Goal: Transaction & Acquisition: Purchase product/service

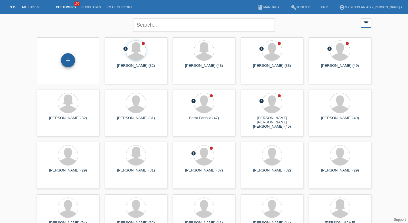
click at [70, 59] on div "+" at bounding box center [68, 61] width 14 height 10
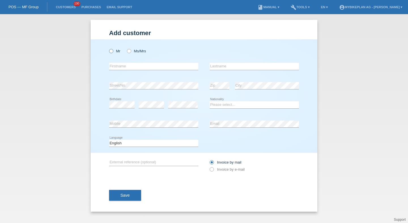
click at [116, 51] on label "Mr" at bounding box center [114, 51] width 11 height 4
click at [113, 51] on input "Mr" at bounding box center [111, 51] width 4 height 4
radio input "true"
click at [121, 63] on div "error Firstname" at bounding box center [153, 66] width 89 height 19
click at [121, 63] on input "text" at bounding box center [153, 66] width 89 height 7
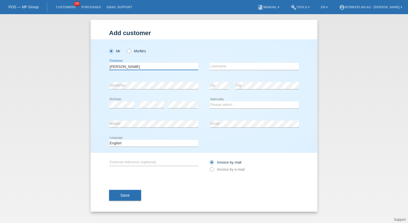
type input "Gabriel"
type input "Gaibl"
click at [177, 109] on div "error" at bounding box center [183, 105] width 30 height 19
click at [177, 109] on icon at bounding box center [183, 108] width 30 height 0
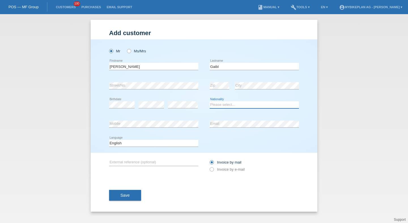
click at [227, 104] on select "Please select... Switzerland Austria Germany Liechtenstein ------------ Afghani…" at bounding box center [254, 104] width 89 height 7
select select "SK"
click at [210, 102] on select "Please select... Switzerland Austria Germany Liechtenstein ------------ Afghani…" at bounding box center [254, 104] width 89 height 7
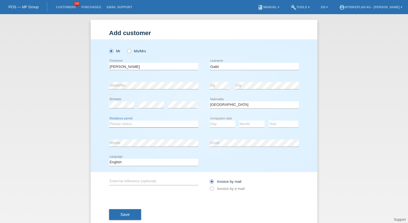
click at [142, 123] on select "Please select... C B B - Refugee status Other" at bounding box center [153, 124] width 89 height 7
select select "B"
click at [109, 121] on select "Please select... C B B - Refugee status Other" at bounding box center [153, 124] width 89 height 7
click at [219, 122] on select "Day 01 02 03 04 05 06 07 08 09 10 11" at bounding box center [223, 124] width 26 height 7
select select "26"
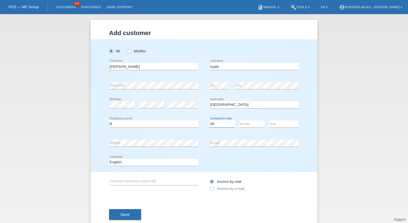
click at [210, 121] on select "Day 01 02 03 04 05 06 07 08 09 10 11" at bounding box center [223, 124] width 26 height 7
click at [247, 125] on select "Month 01 02 03 04 05 06 07 08 09 10 11" at bounding box center [252, 124] width 26 height 7
select select "06"
click at [239, 121] on select "Month 01 02 03 04 05 06 07 08 09 10 11" at bounding box center [252, 124] width 26 height 7
click at [275, 126] on select "Year 2025 2024 2023 2022 2021 2020 2019 2018 2017 2016 2015 2014 2013 2012 2011…" at bounding box center [284, 124] width 30 height 7
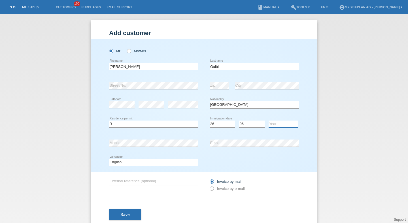
select select "2023"
click at [269, 121] on select "Year 2025 2024 2023 2022 2021 2020 2019 2018 2017 2016 2015 2014 2013 2012 2011…" at bounding box center [284, 124] width 30 height 7
click at [173, 140] on div "error Mobile" at bounding box center [153, 143] width 89 height 19
click at [168, 164] on select "Deutsch Français Italiano English" at bounding box center [153, 162] width 89 height 7
select select "de"
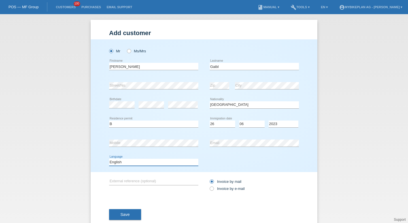
click at [109, 159] on select "Deutsch Français Italiano English" at bounding box center [153, 162] width 89 height 7
click at [215, 186] on div "Invoice by mail Invoice by e-mail" at bounding box center [254, 185] width 89 height 14
click at [215, 192] on div "Invoice by mail Invoice by e-mail" at bounding box center [254, 185] width 89 height 14
click at [214, 189] on label "Invoice by e-mail" at bounding box center [227, 189] width 35 height 4
click at [213, 189] on input "Invoice by e-mail" at bounding box center [212, 190] width 4 height 7
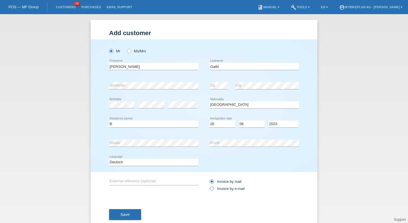
radio input "true"
click at [133, 218] on button "Save" at bounding box center [125, 214] width 32 height 11
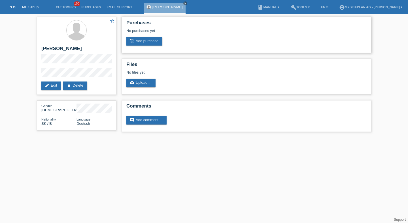
click at [148, 37] on div "No purchases yet" at bounding box center [246, 33] width 240 height 9
click at [148, 41] on link "add_shopping_cart Add purchase" at bounding box center [144, 41] width 36 height 9
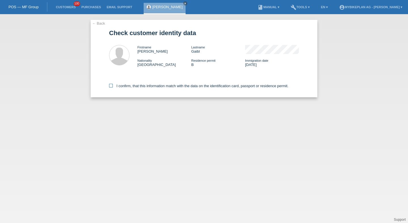
click at [127, 85] on label "I confirm, that this information match with the data on the identification card…" at bounding box center [198, 86] width 179 height 4
click at [113, 85] on input "I confirm, that this information match with the data on the identification card…" at bounding box center [111, 86] width 4 height 4
checkbox input "true"
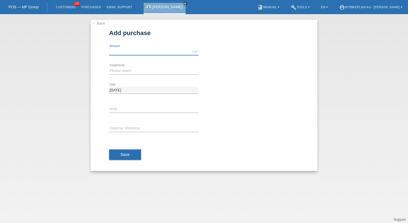
click at [122, 54] on input "text" at bounding box center [153, 51] width 89 height 7
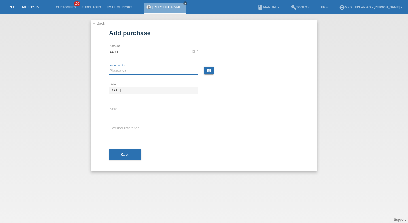
type input "4490.00"
click at [117, 71] on select "Please select 6 instalments 12 instalments 18 instalments 24 instalments 36 ins…" at bounding box center [153, 70] width 89 height 7
select select "487"
click at [109, 67] on select "Please select 6 instalments 12 instalments 18 instalments 24 instalments 36 ins…" at bounding box center [153, 70] width 89 height 7
click at [120, 127] on input "text" at bounding box center [153, 128] width 89 height 7
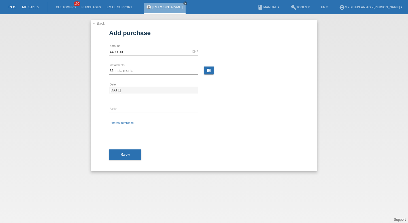
paste input "45195056555"
type input "45195056555"
click at [122, 150] on button "Save" at bounding box center [125, 155] width 32 height 11
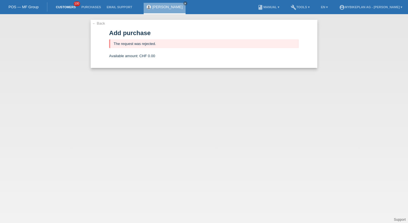
click at [63, 8] on link "Customers" at bounding box center [66, 6] width 26 height 3
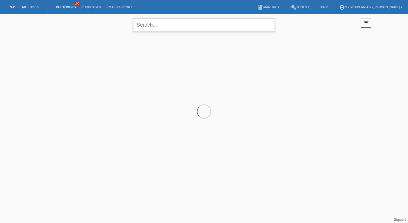
click at [152, 29] on input "text" at bounding box center [204, 24] width 142 height 13
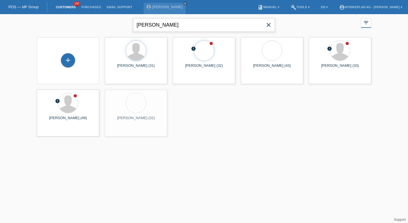
type input "granato"
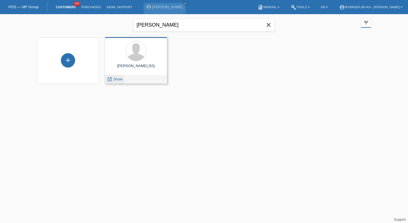
click at [116, 78] on span "Show" at bounding box center [117, 79] width 9 height 4
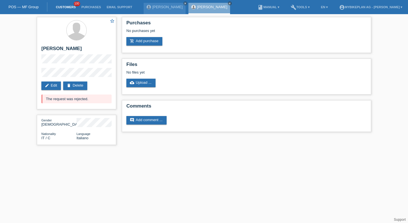
click at [59, 7] on link "Customers" at bounding box center [66, 6] width 26 height 3
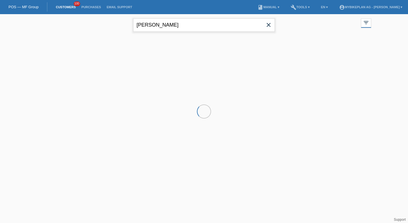
click at [170, 20] on input "granato" at bounding box center [204, 24] width 142 height 13
click at [169, 20] on input "granato" at bounding box center [204, 24] width 142 height 13
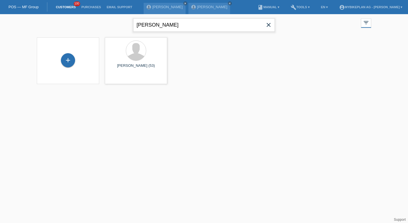
type input "mammone"
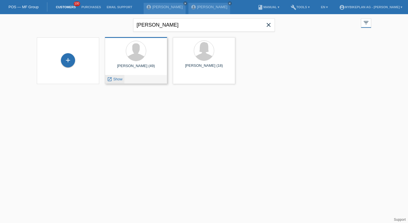
click at [112, 80] on link "launch Show" at bounding box center [114, 79] width 15 height 4
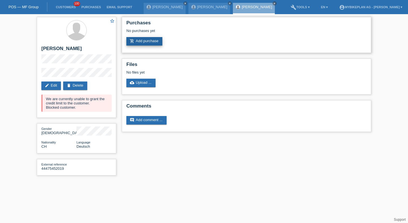
click at [151, 41] on link "add_shopping_cart Add purchase" at bounding box center [144, 41] width 36 height 9
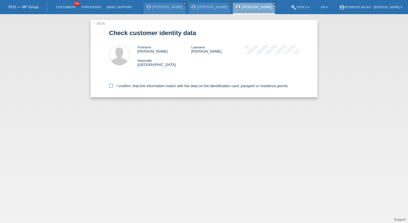
click at [121, 87] on label "I confirm, that this information match with the data on the identification card…" at bounding box center [198, 86] width 179 height 4
click at [113, 87] on input "I confirm, that this information match with the data on the identification card…" at bounding box center [111, 86] width 4 height 4
checkbox input "true"
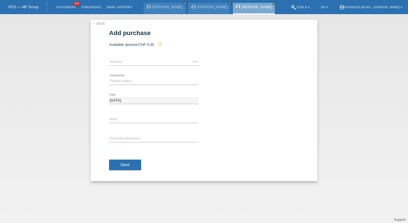
click at [126, 56] on div "CHF error Amount" at bounding box center [153, 61] width 89 height 19
click at [126, 63] on input "text" at bounding box center [153, 61] width 89 height 7
type input "5599.00"
click at [131, 90] on div "Please select 6 instalments 12 instalments 18 instalments 24 instalments 36 ins…" at bounding box center [153, 81] width 89 height 19
click at [131, 84] on select "Please select 6 instalments 12 instalments 18 instalments 24 instalments 36 ins…" at bounding box center [153, 81] width 89 height 7
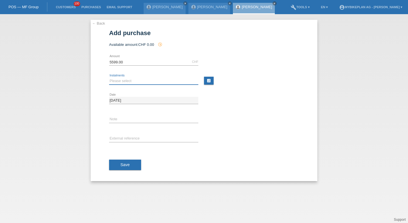
select select "488"
click at [109, 78] on select "Please select 6 instalments 12 instalments 18 instalments 24 instalments 36 ins…" at bounding box center [153, 81] width 89 height 7
click at [128, 140] on input "text" at bounding box center [153, 138] width 89 height 7
paste input "45232032070"
type input "45232032070"
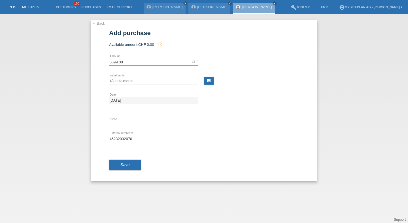
click at [126, 164] on span "Save" at bounding box center [124, 165] width 9 height 5
